Goal: Find specific page/section: Find specific page/section

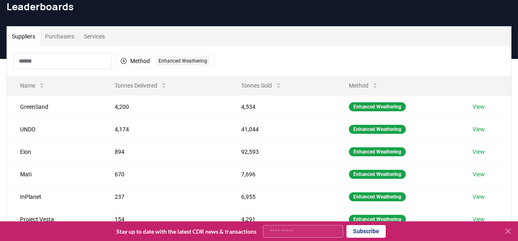
scroll to position [40, 0]
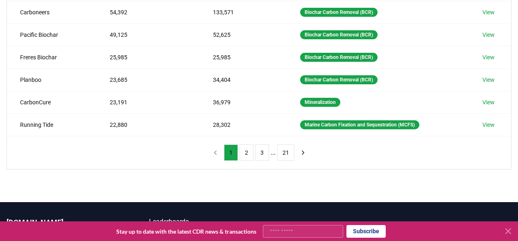
scroll to position [223, 0]
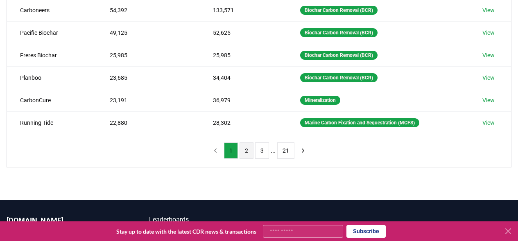
click at [244, 150] on button "2" at bounding box center [246, 150] width 14 height 16
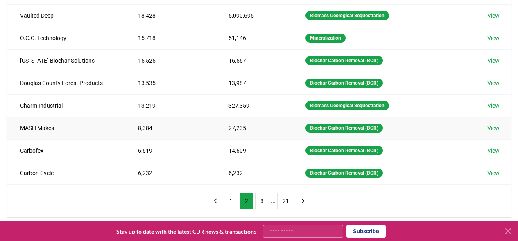
scroll to position [232, 0]
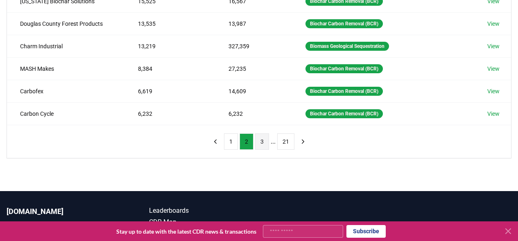
click at [267, 141] on button "3" at bounding box center [262, 141] width 14 height 16
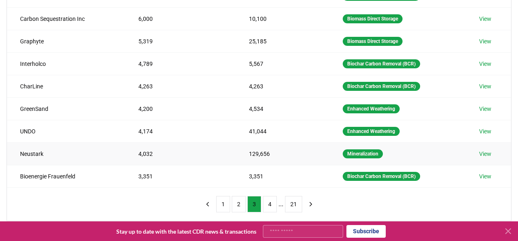
scroll to position [169, 0]
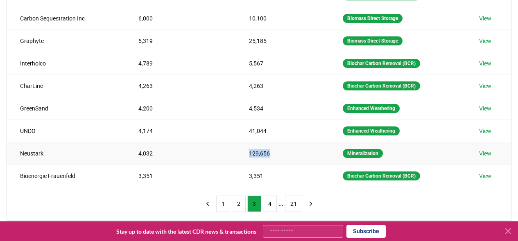
drag, startPoint x: 269, startPoint y: 153, endPoint x: 239, endPoint y: 153, distance: 29.5
click at [239, 153] on td "129,656" at bounding box center [283, 153] width 94 height 23
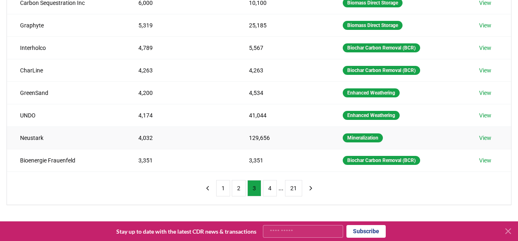
scroll to position [189, 0]
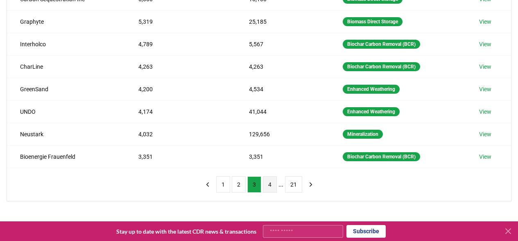
click at [270, 185] on button "4" at bounding box center [270, 184] width 14 height 16
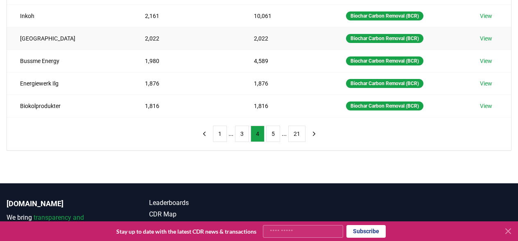
scroll to position [241, 0]
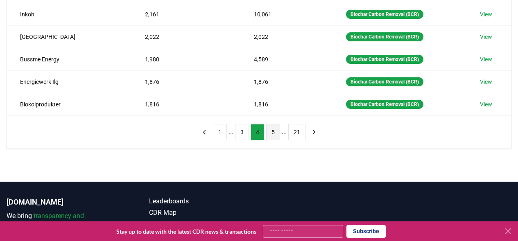
click at [275, 125] on button "5" at bounding box center [273, 132] width 14 height 16
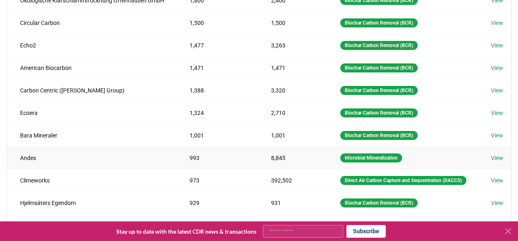
scroll to position [137, 0]
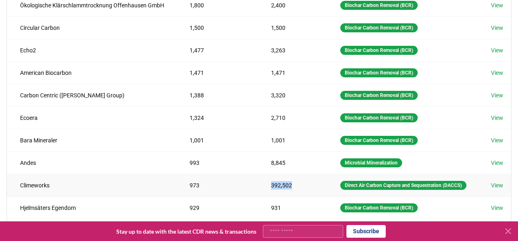
drag, startPoint x: 291, startPoint y: 196, endPoint x: 219, endPoint y: 194, distance: 71.6
click at [221, 194] on tr "Climeworks 973 392,502 Direct Air Carbon Capture and Sequestration (DACCS) View" at bounding box center [259, 185] width 504 height 23
click at [219, 194] on td "973" at bounding box center [216, 185] width 81 height 23
